Goal: Task Accomplishment & Management: Complete application form

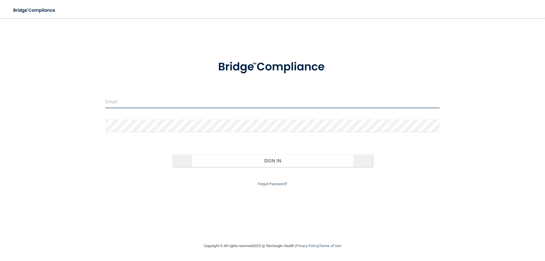
type input "[EMAIL_ADDRESS][DOMAIN_NAME]"
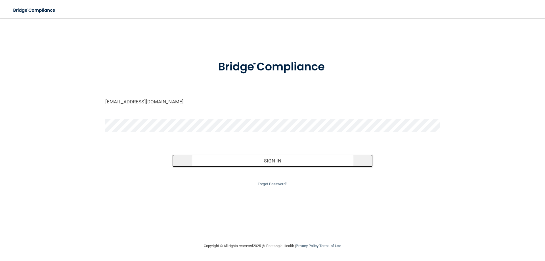
click at [261, 159] on button "Sign In" at bounding box center [272, 160] width 201 height 12
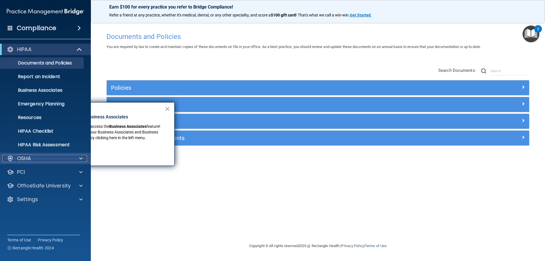
click at [43, 156] on div "OSHA" at bounding box center [38, 158] width 70 height 7
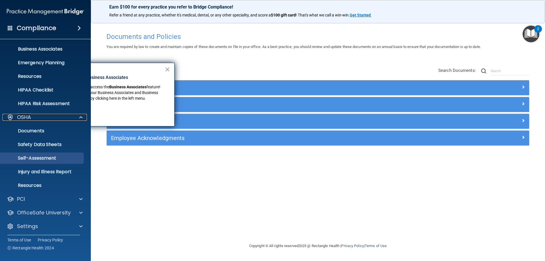
scroll to position [43, 0]
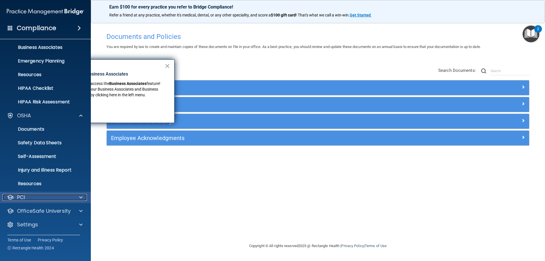
click at [41, 198] on div "PCI" at bounding box center [38, 197] width 70 height 7
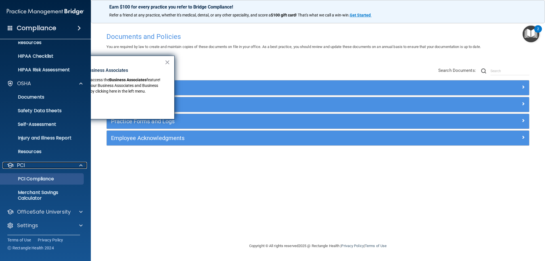
scroll to position [76, 0]
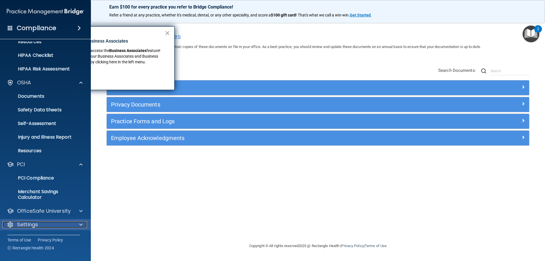
click at [41, 222] on div "Settings" at bounding box center [38, 224] width 70 height 7
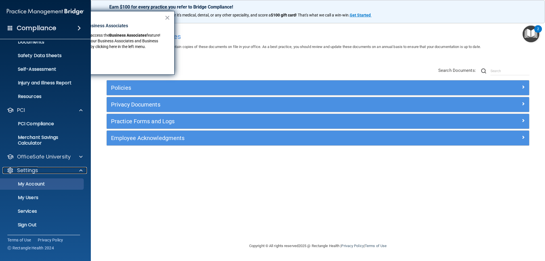
scroll to position [130, 0]
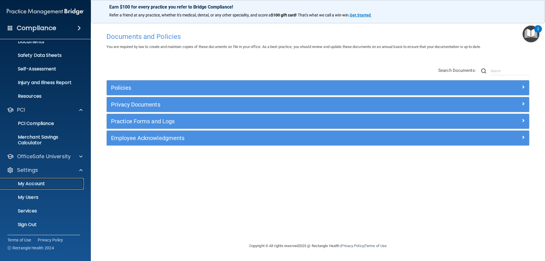
click at [46, 187] on link "My Account" at bounding box center [38, 183] width 89 height 11
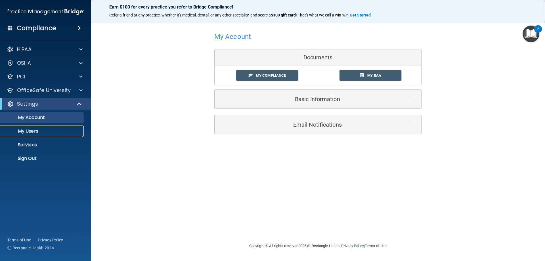
click at [41, 129] on p "My Users" at bounding box center [43, 131] width 78 height 6
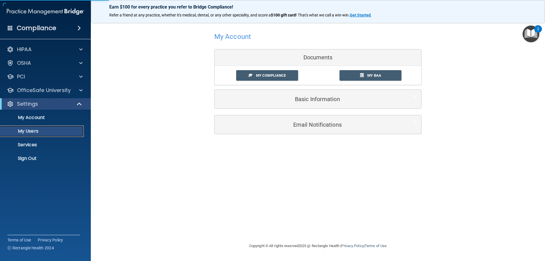
select select "20"
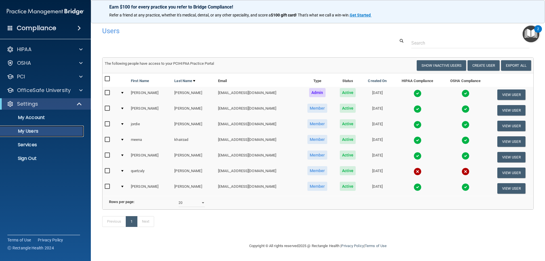
scroll to position [6, 0]
click at [109, 169] on input "checkbox" at bounding box center [108, 171] width 7 height 5
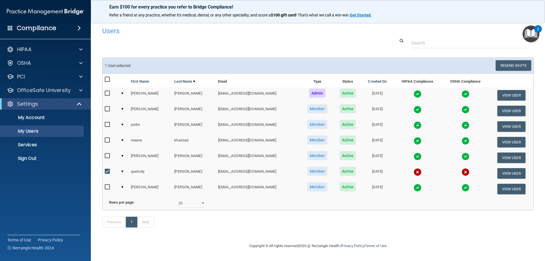
click at [108, 169] on input "checkbox" at bounding box center [108, 171] width 7 height 5
checkbox input "false"
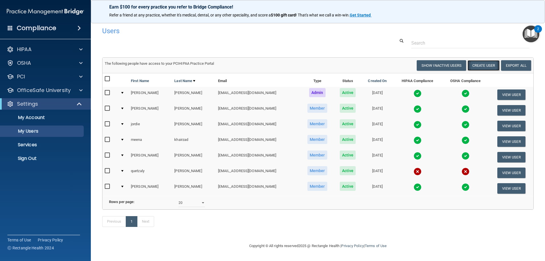
click at [484, 61] on button "Create User" at bounding box center [484, 65] width 32 height 11
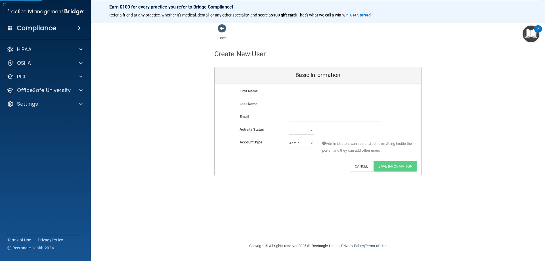
click at [304, 94] on input "text" at bounding box center [334, 92] width 91 height 9
type input "[PERSON_NAME]"
type input "littleworth"
click at [300, 116] on input "email" at bounding box center [334, 117] width 91 height 9
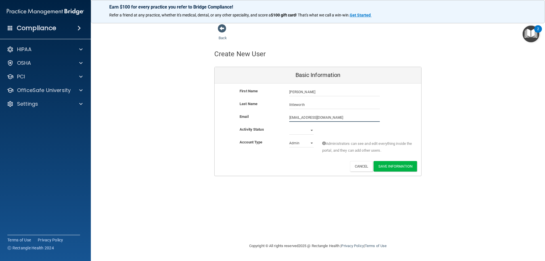
type input "[EMAIL_ADDRESS][DOMAIN_NAME]"
click at [302, 130] on select "Active Inactive" at bounding box center [301, 130] width 24 height 9
select select "active"
click at [289, 126] on select "Active Inactive" at bounding box center [301, 130] width 24 height 9
click at [303, 144] on select "Admin Member" at bounding box center [301, 143] width 24 height 9
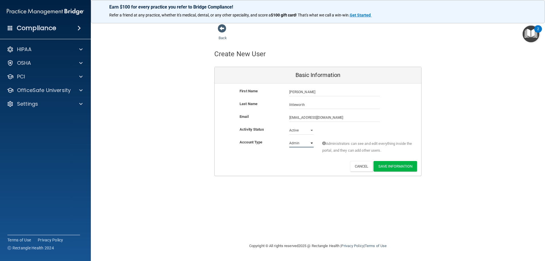
select select "practice_member"
click at [289, 139] on select "Admin Member" at bounding box center [301, 143] width 24 height 9
click at [390, 166] on button "Save Information" at bounding box center [395, 166] width 43 height 11
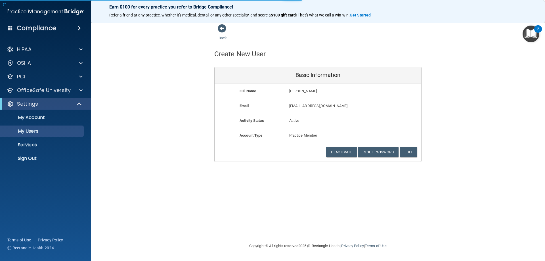
select select "20"
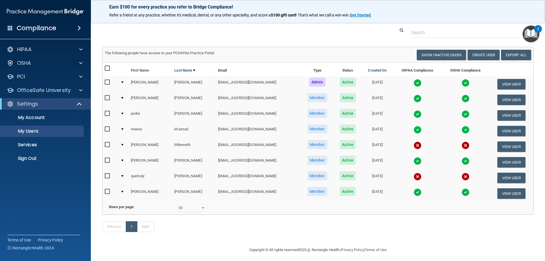
scroll to position [43, 0]
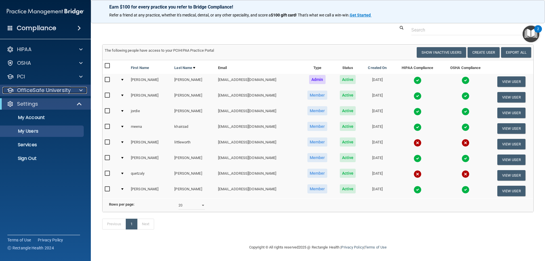
click at [37, 88] on p "OfficeSafe University" at bounding box center [44, 90] width 54 height 7
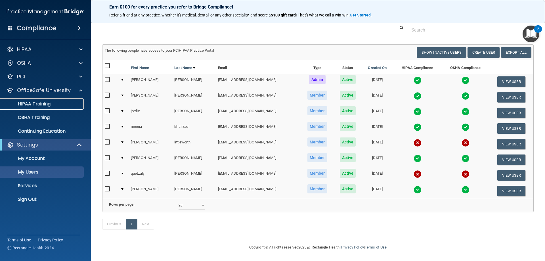
click at [38, 103] on p "HIPAA Training" at bounding box center [27, 104] width 47 height 6
